Goal: Check status: Check status

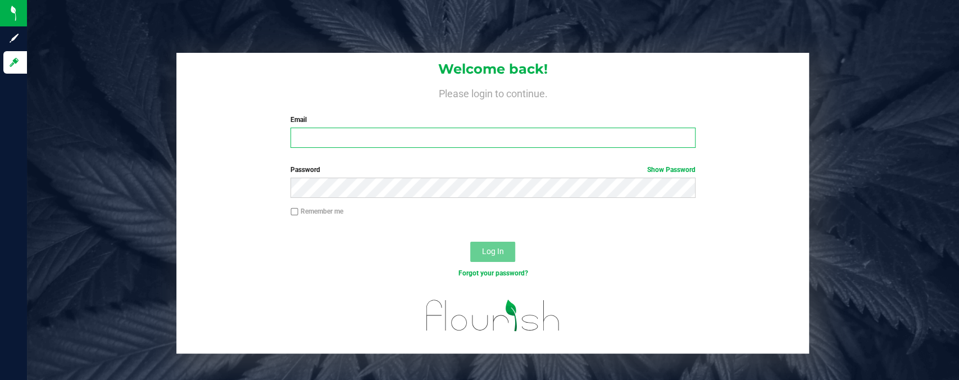
type input "[EMAIL_ADDRESS][DOMAIN_NAME]"
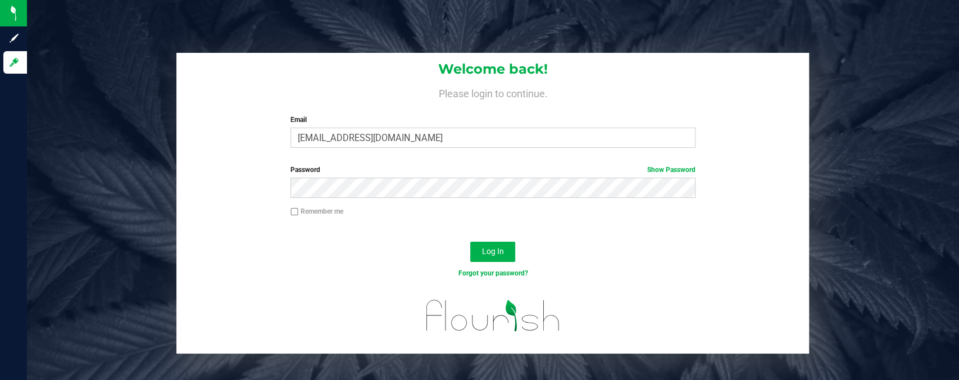
click at [556, 210] on div "Remember me" at bounding box center [493, 212] width 422 height 13
click at [490, 249] on span "Log In" at bounding box center [493, 251] width 22 height 9
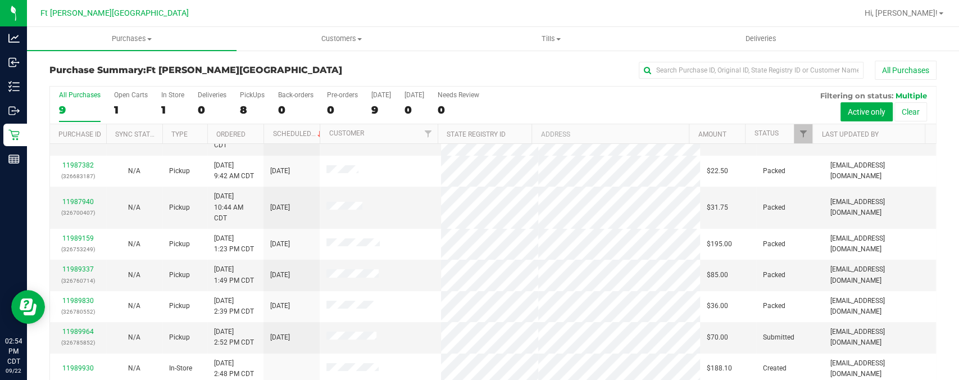
scroll to position [41, 0]
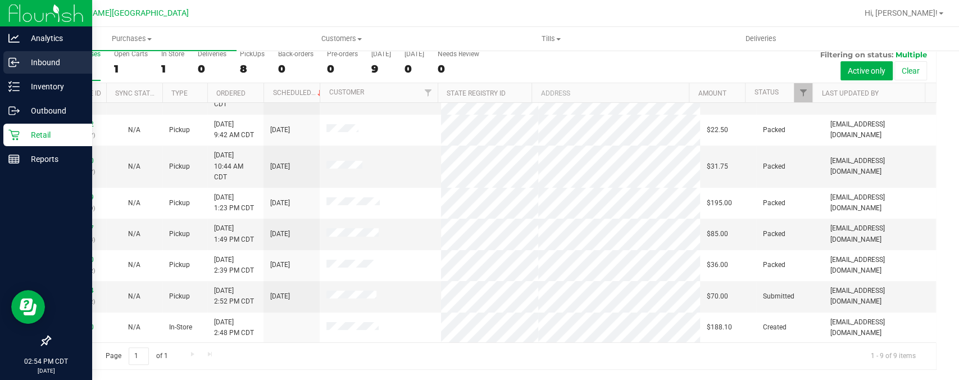
click at [53, 54] on div "Inbound" at bounding box center [47, 62] width 89 height 22
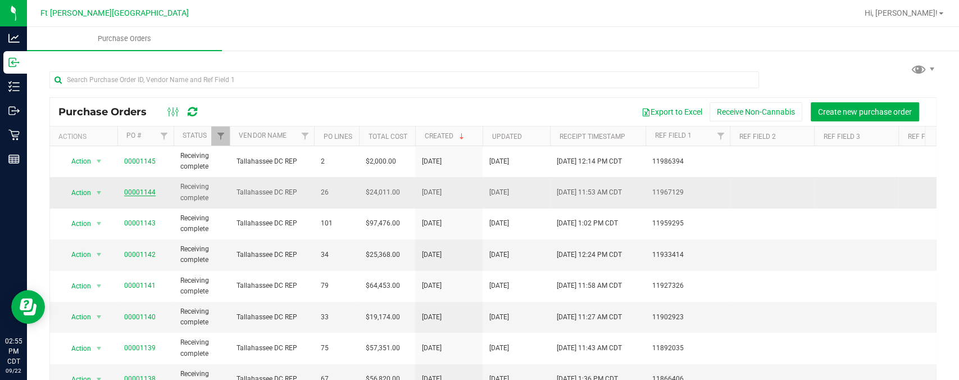
click at [137, 193] on link "00001144" at bounding box center [139, 192] width 31 height 8
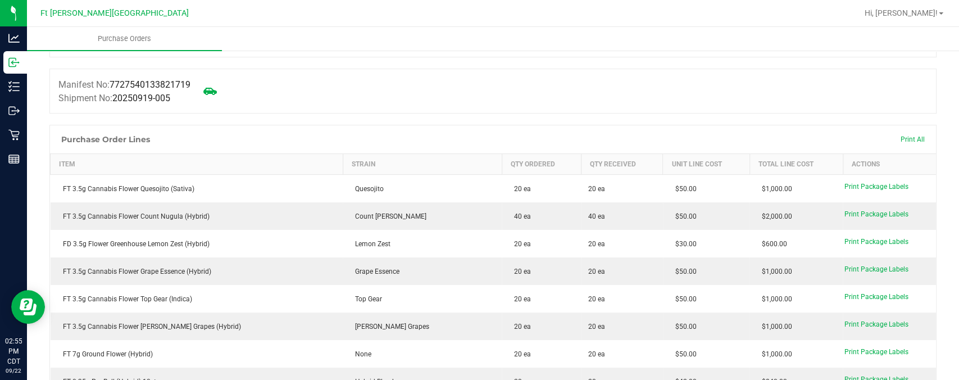
scroll to position [108, 0]
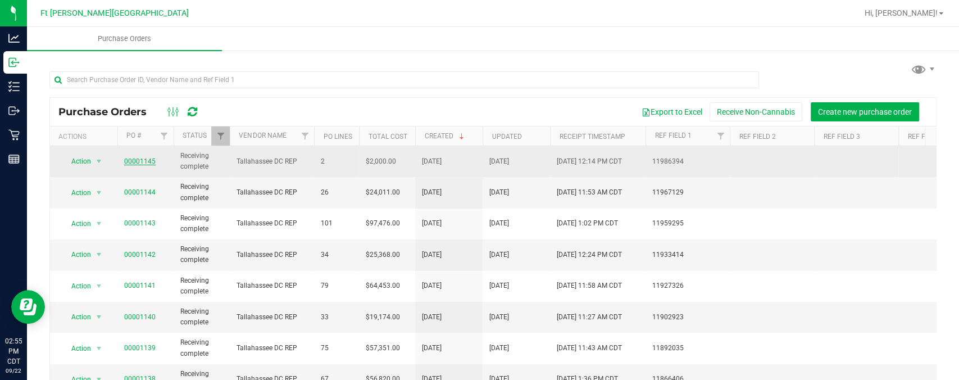
click at [148, 164] on link "00001145" at bounding box center [139, 161] width 31 height 8
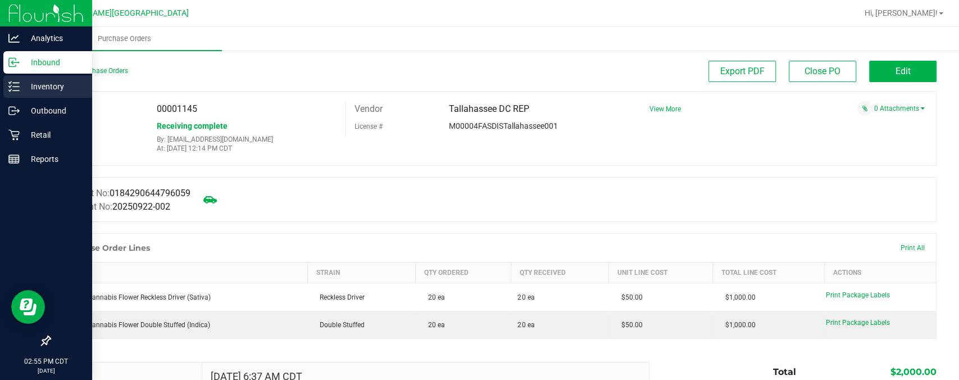
click at [52, 93] on p "Inventory" at bounding box center [53, 86] width 67 height 13
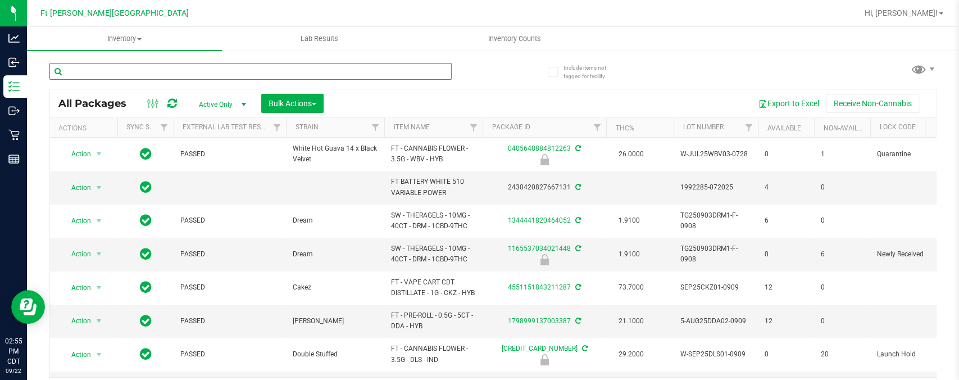
click at [284, 74] on input "text" at bounding box center [250, 71] width 402 height 17
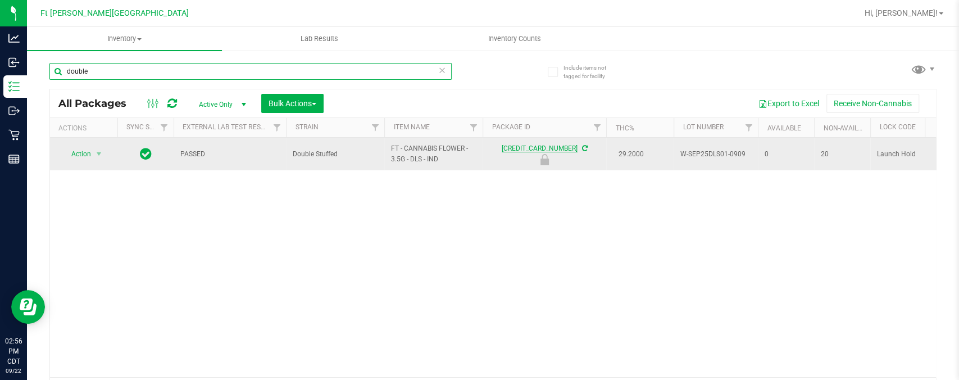
type input "double"
click at [556, 147] on link "[CREDIT_CARD_NUMBER]" at bounding box center [540, 148] width 76 height 8
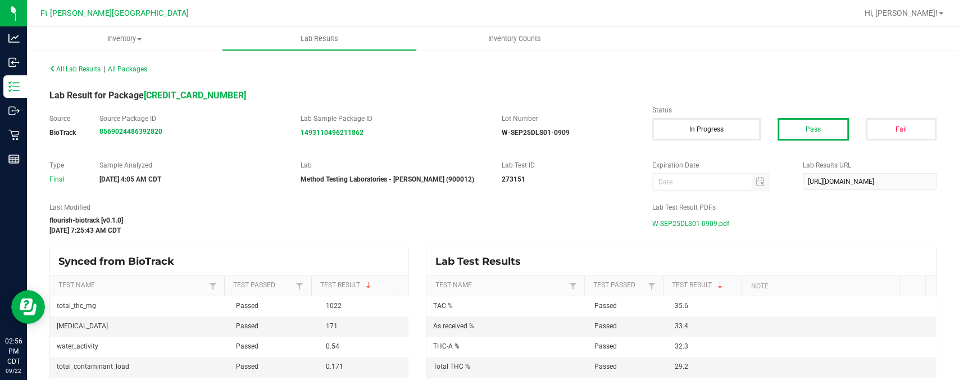
click at [685, 223] on span "W-SEP25DLS01-0909.pdf" at bounding box center [690, 223] width 77 height 17
